Goal: Task Accomplishment & Management: Manage account settings

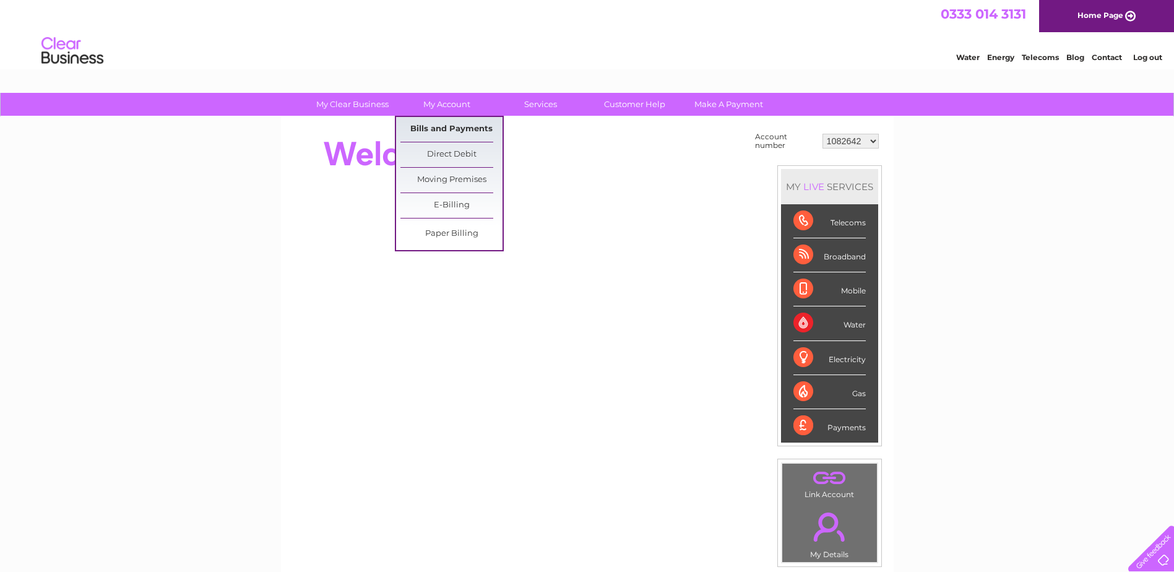
click at [437, 126] on link "Bills and Payments" at bounding box center [451, 129] width 102 height 25
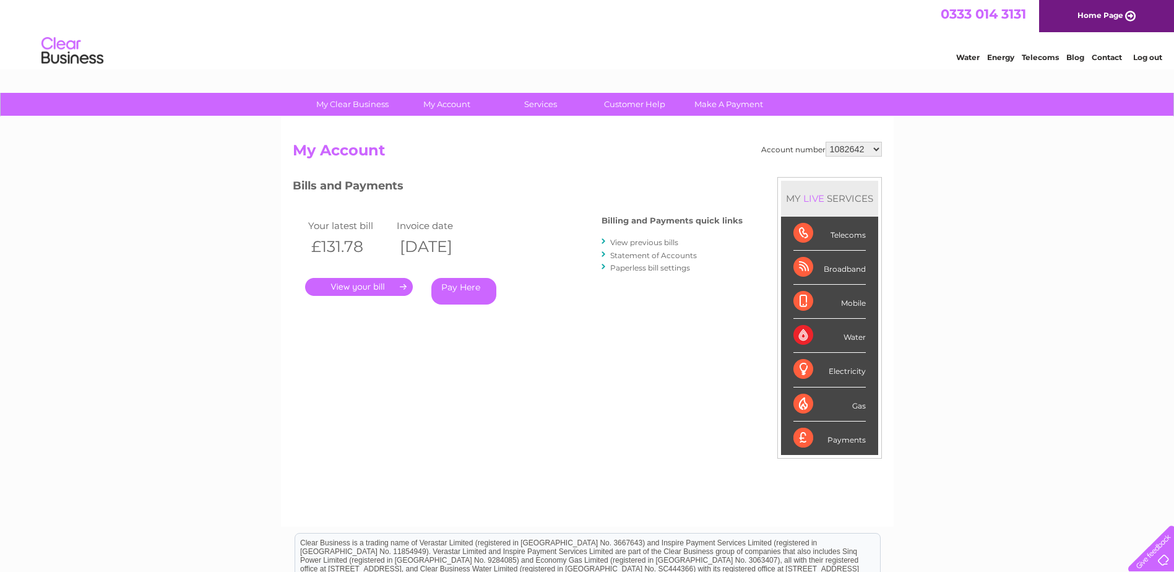
click at [877, 149] on select "1082642 30324115" at bounding box center [853, 149] width 56 height 15
select select "30324115"
click at [826, 142] on select "1082642 30324115" at bounding box center [853, 149] width 56 height 15
